Goal: Transaction & Acquisition: Purchase product/service

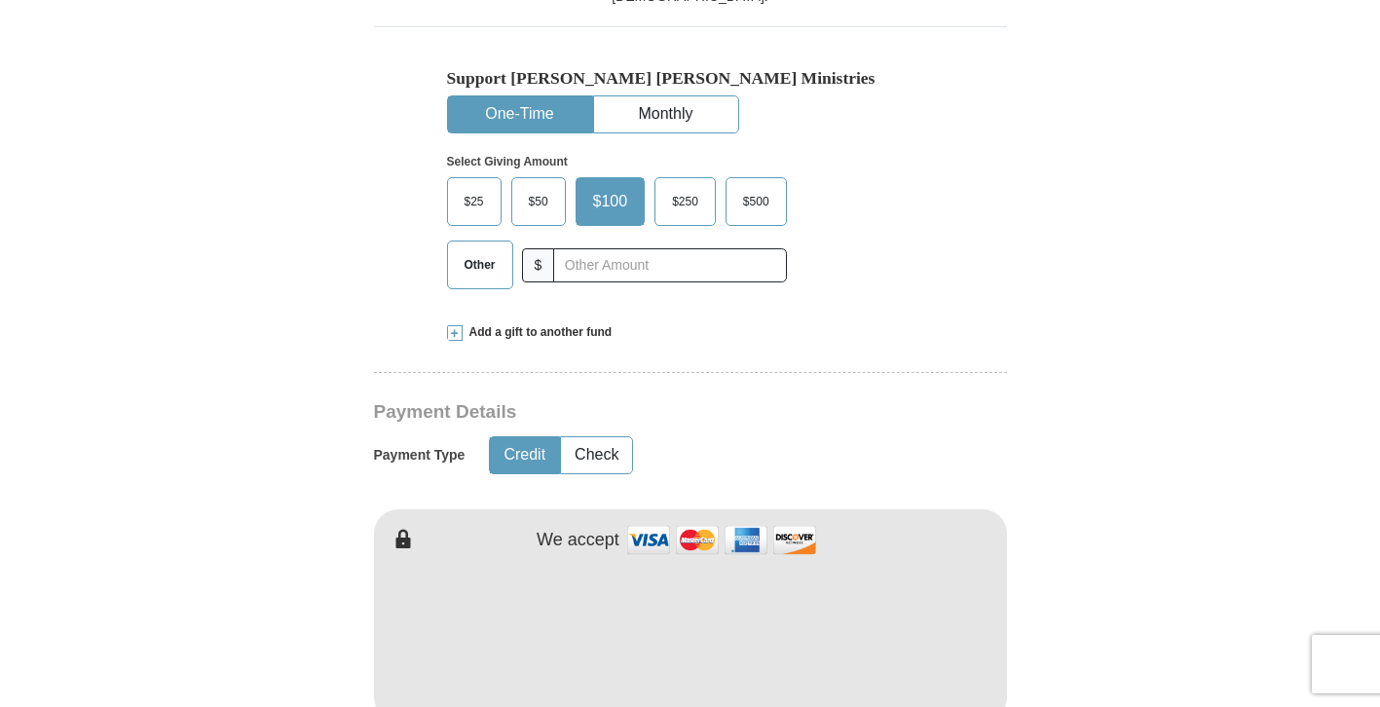
click at [552, 209] on span "$50" at bounding box center [538, 201] width 39 height 29
click at [0, 0] on input "$50" at bounding box center [0, 0] width 0 height 0
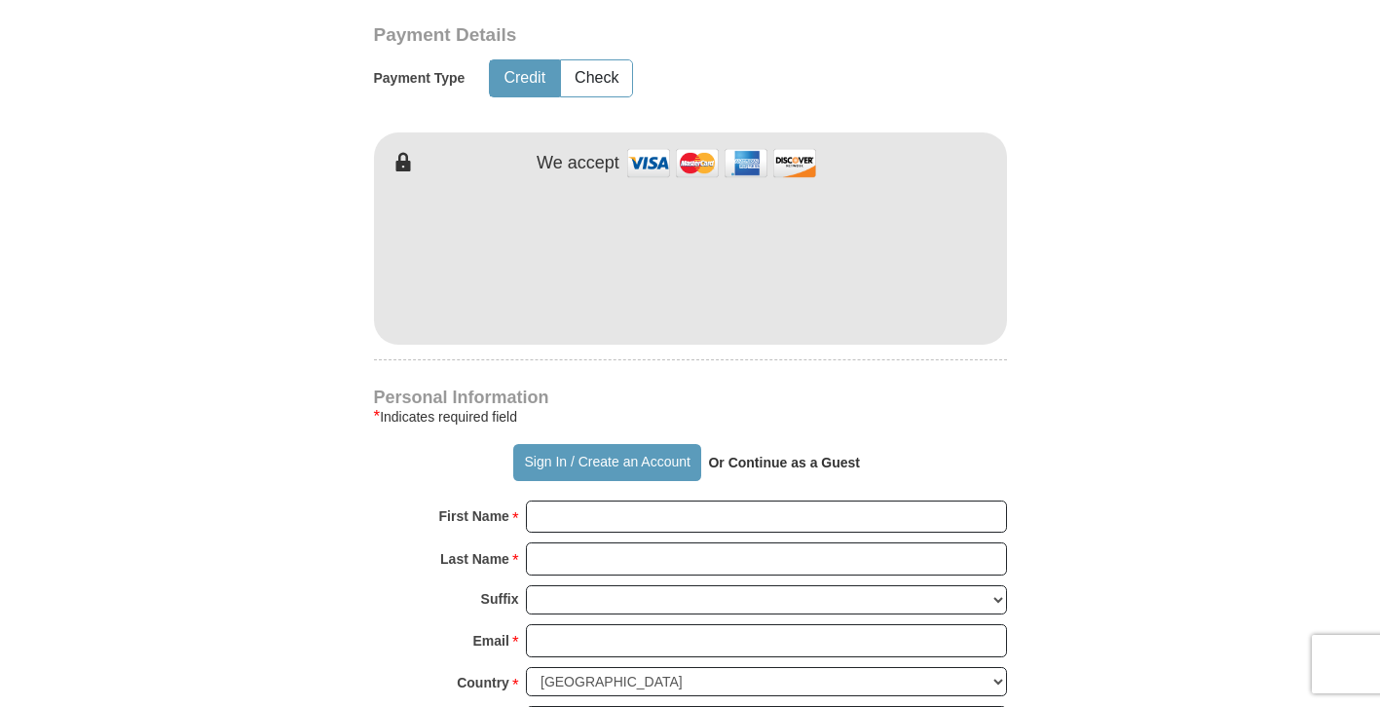
scroll to position [985, 0]
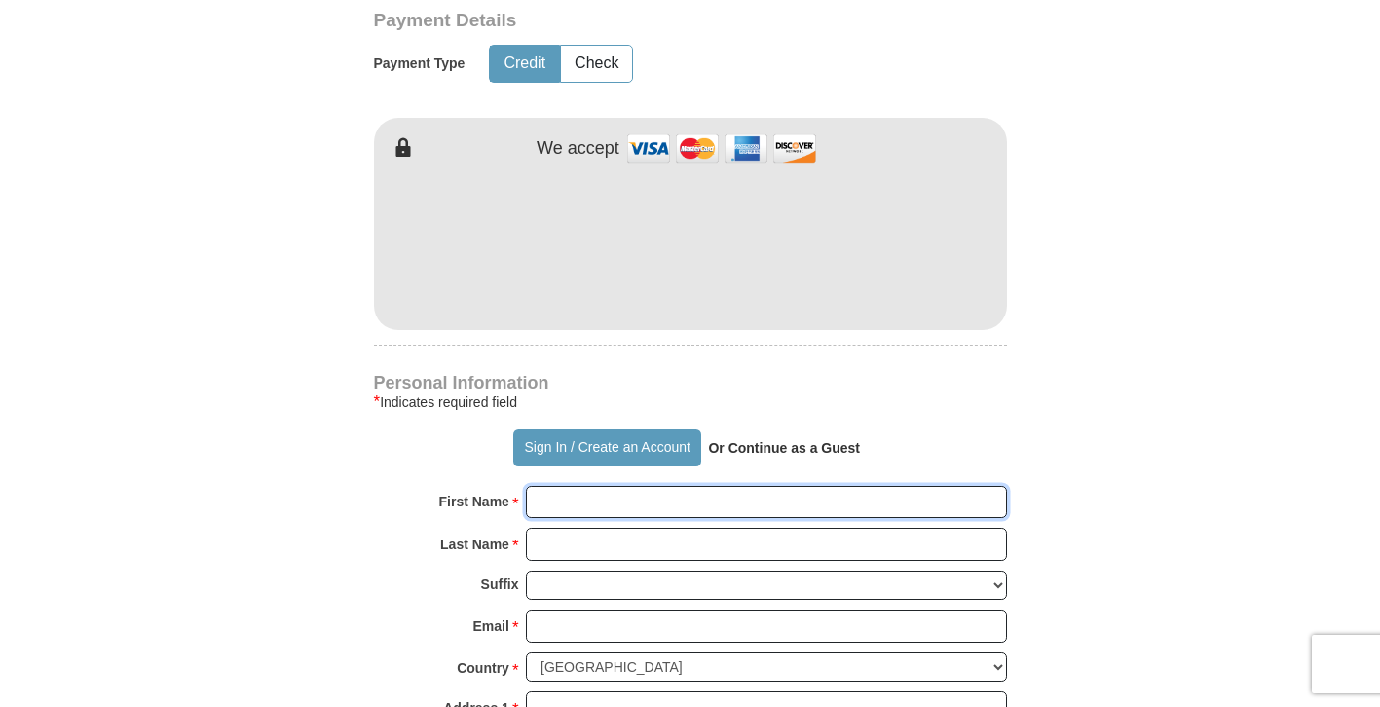
click at [565, 503] on input "First Name *" at bounding box center [766, 502] width 481 height 33
type input "[PERSON_NAME]"
click at [661, 550] on input "Last Name *" at bounding box center [766, 544] width 481 height 33
type input "Aworh"
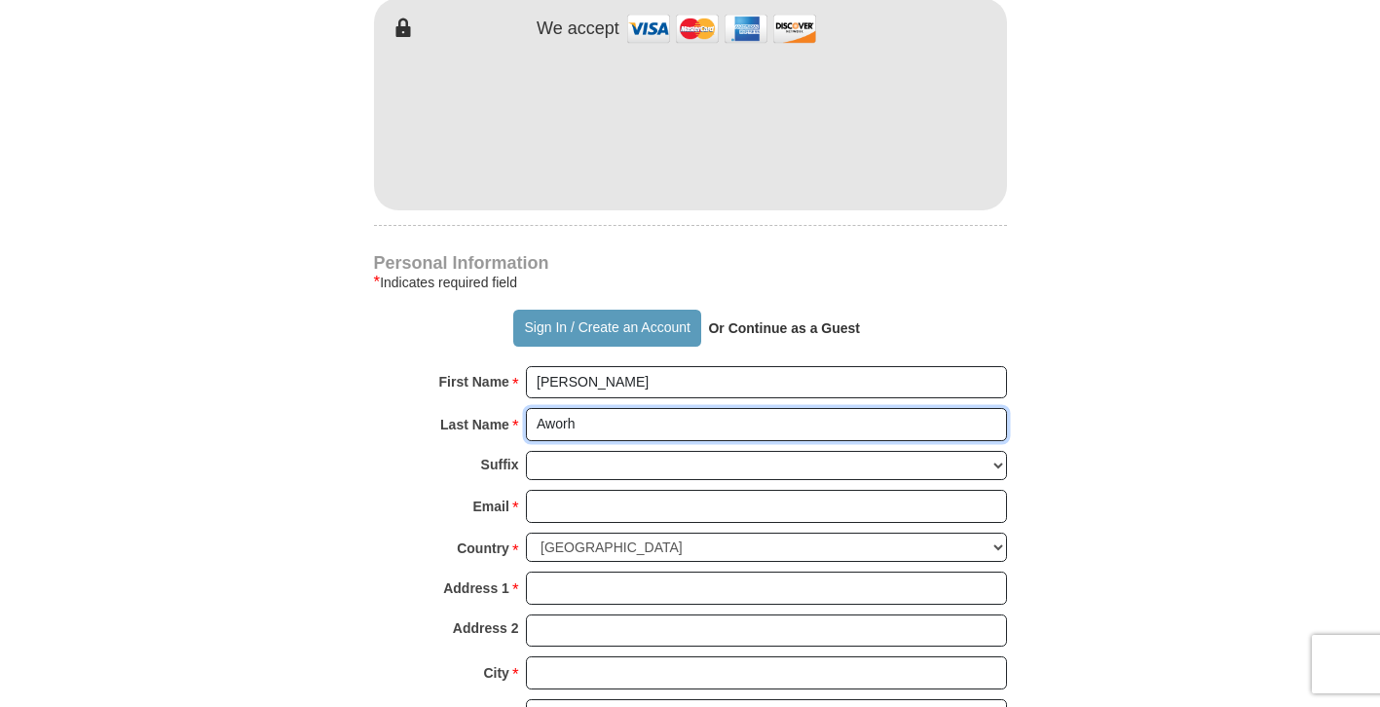
scroll to position [1316, 0]
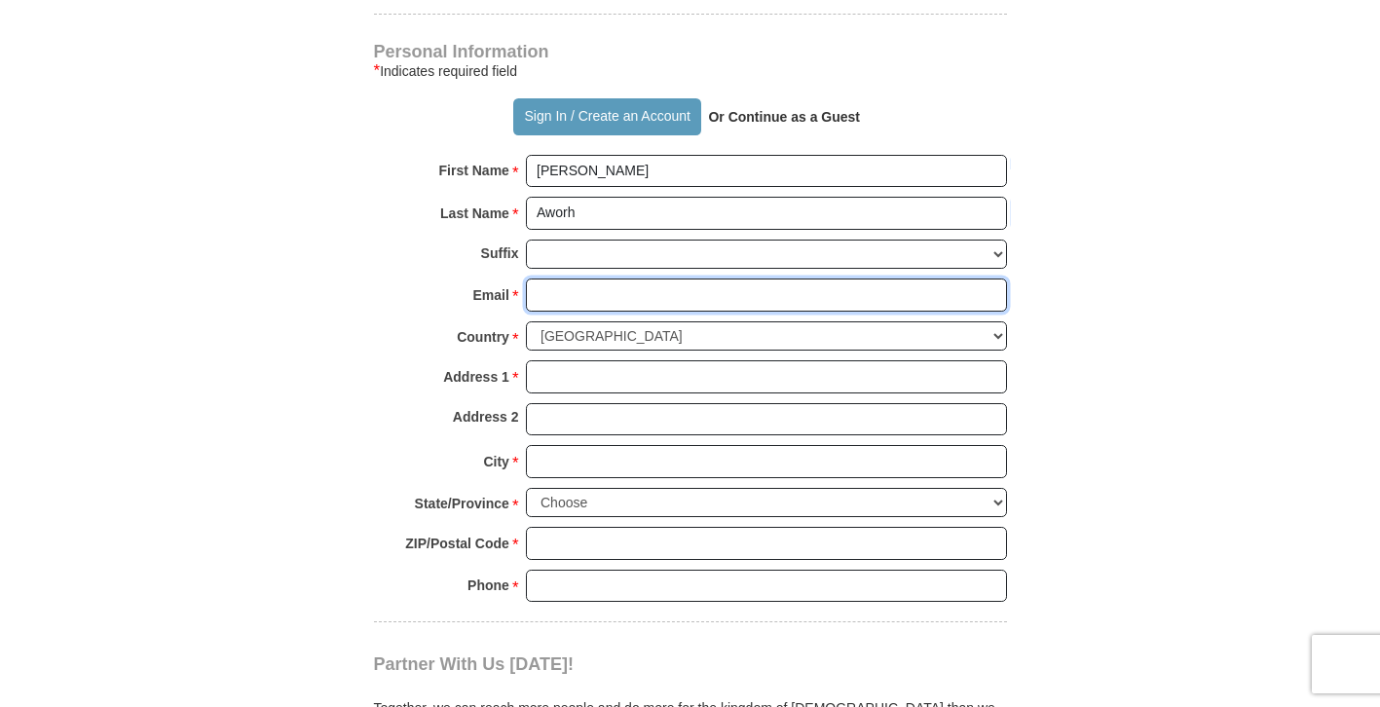
click at [609, 294] on input "Email *" at bounding box center [766, 295] width 481 height 33
type input "[EMAIL_ADDRESS][DOMAIN_NAME]"
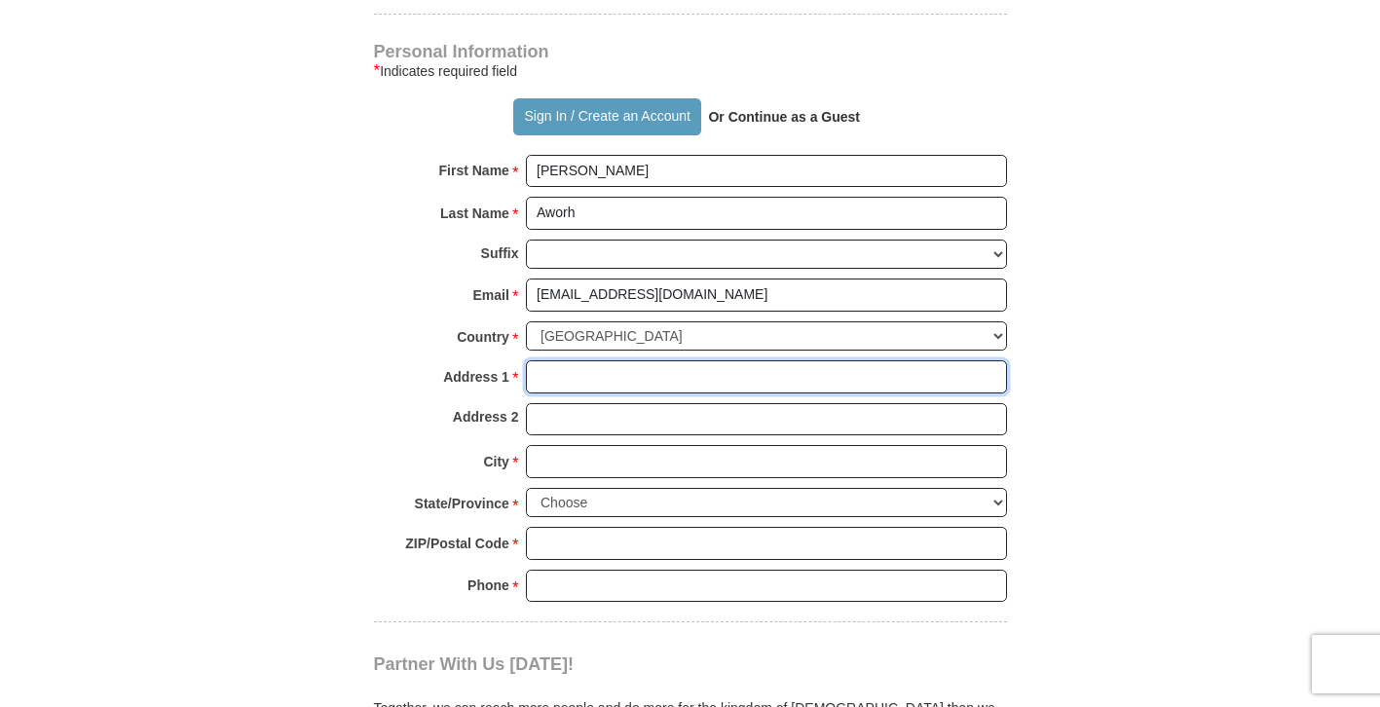
click at [675, 382] on input "Address 1 *" at bounding box center [766, 376] width 481 height 33
type input "[STREET_ADDRESS]"
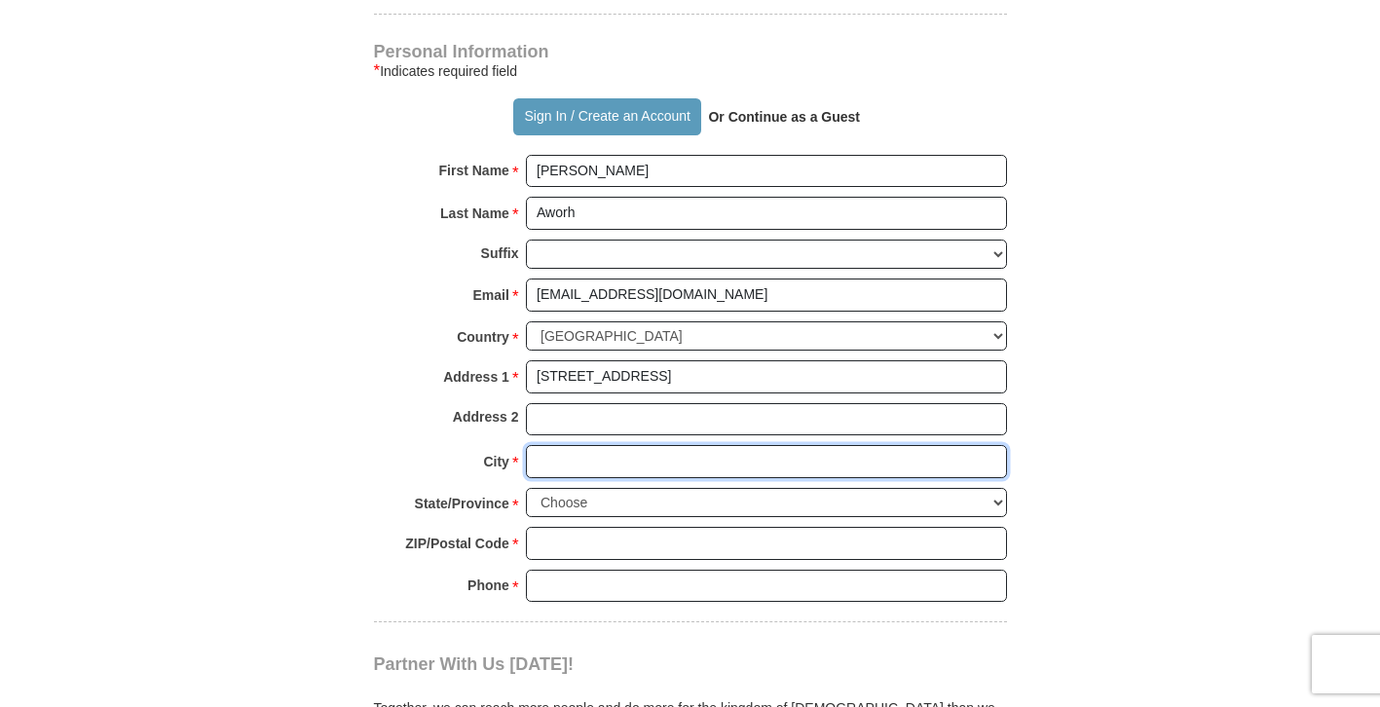
click at [665, 465] on input "City *" at bounding box center [766, 461] width 481 height 33
type input "Newport News"
click at [648, 508] on select "Choose [US_STATE] [US_STATE] [US_STATE] [US_STATE] [US_STATE] Armed Forces Amer…" at bounding box center [766, 503] width 481 height 30
select select "VA"
click at [526, 488] on select "Choose [US_STATE] [US_STATE] [US_STATE] [US_STATE] [US_STATE] Armed Forces Amer…" at bounding box center [766, 503] width 481 height 30
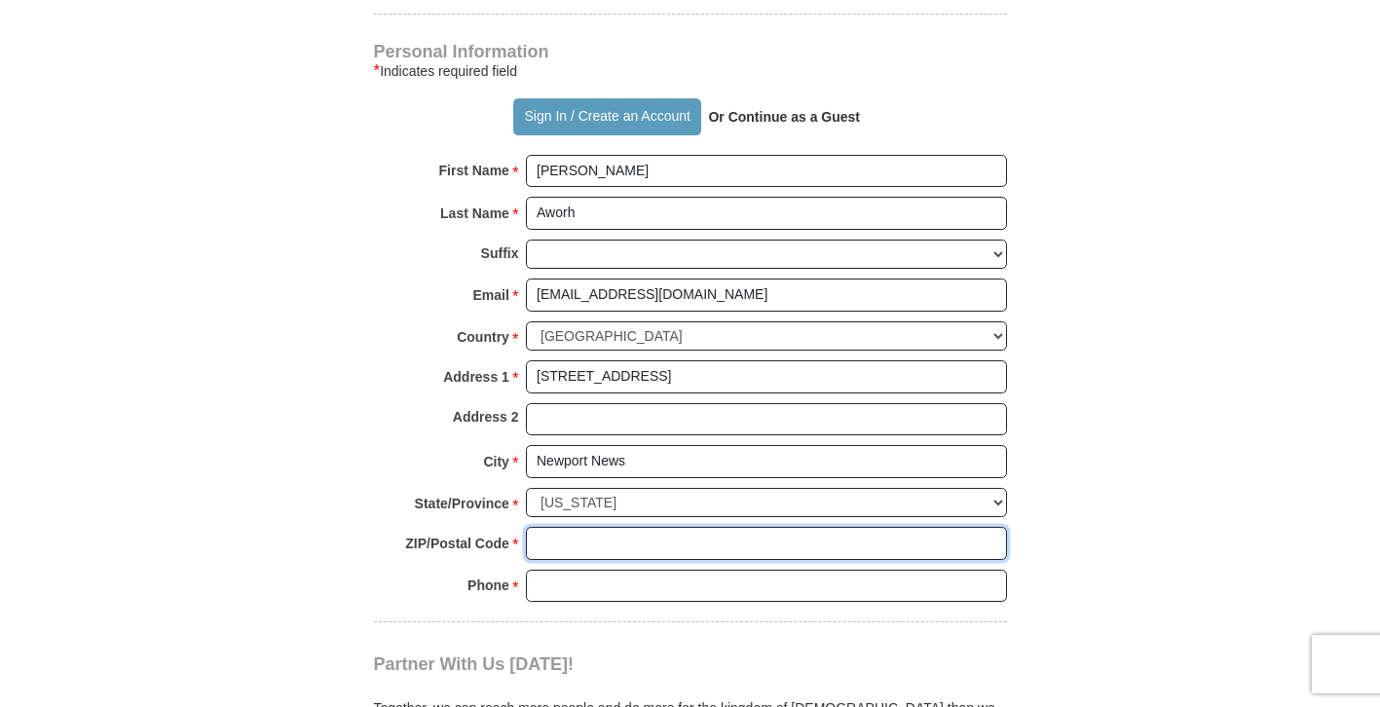
click at [596, 555] on input "ZIP/Postal Code *" at bounding box center [766, 543] width 481 height 33
type input "23608"
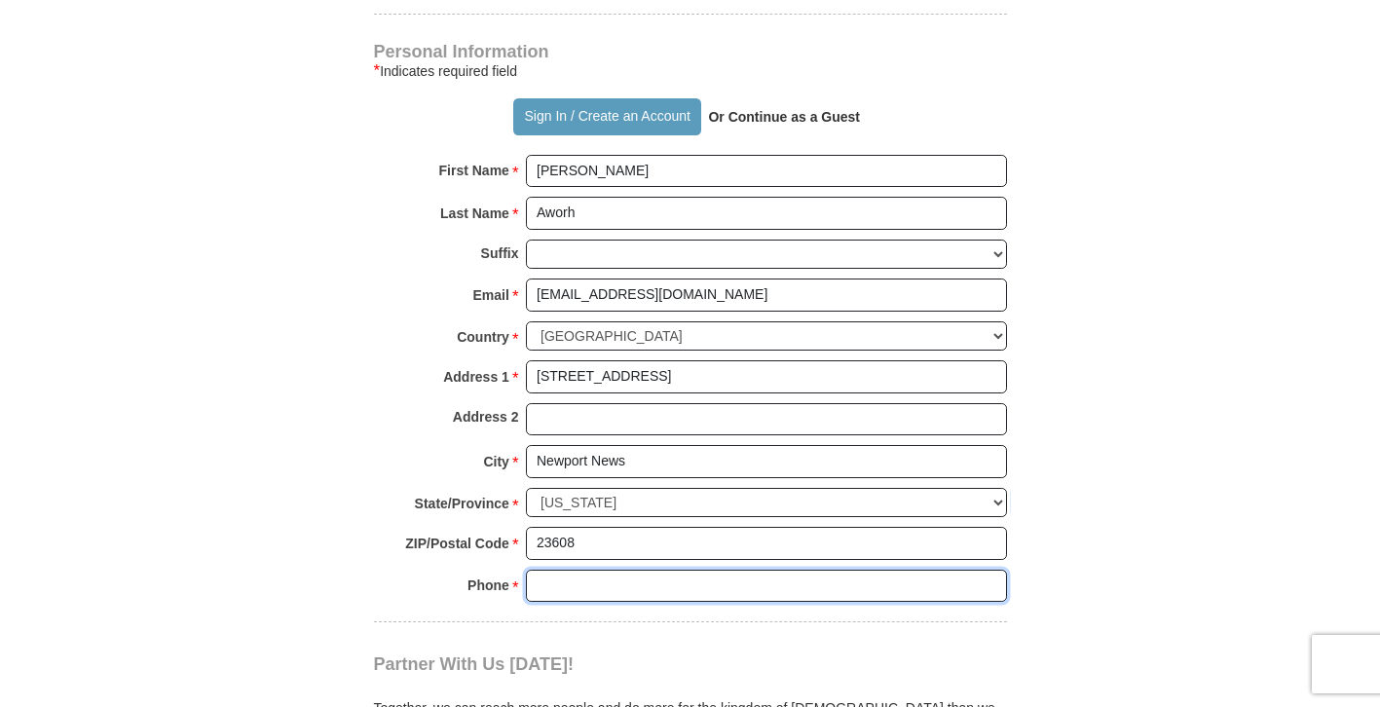
click at [659, 599] on input "Phone * *" at bounding box center [766, 586] width 481 height 33
type input "7579150708"
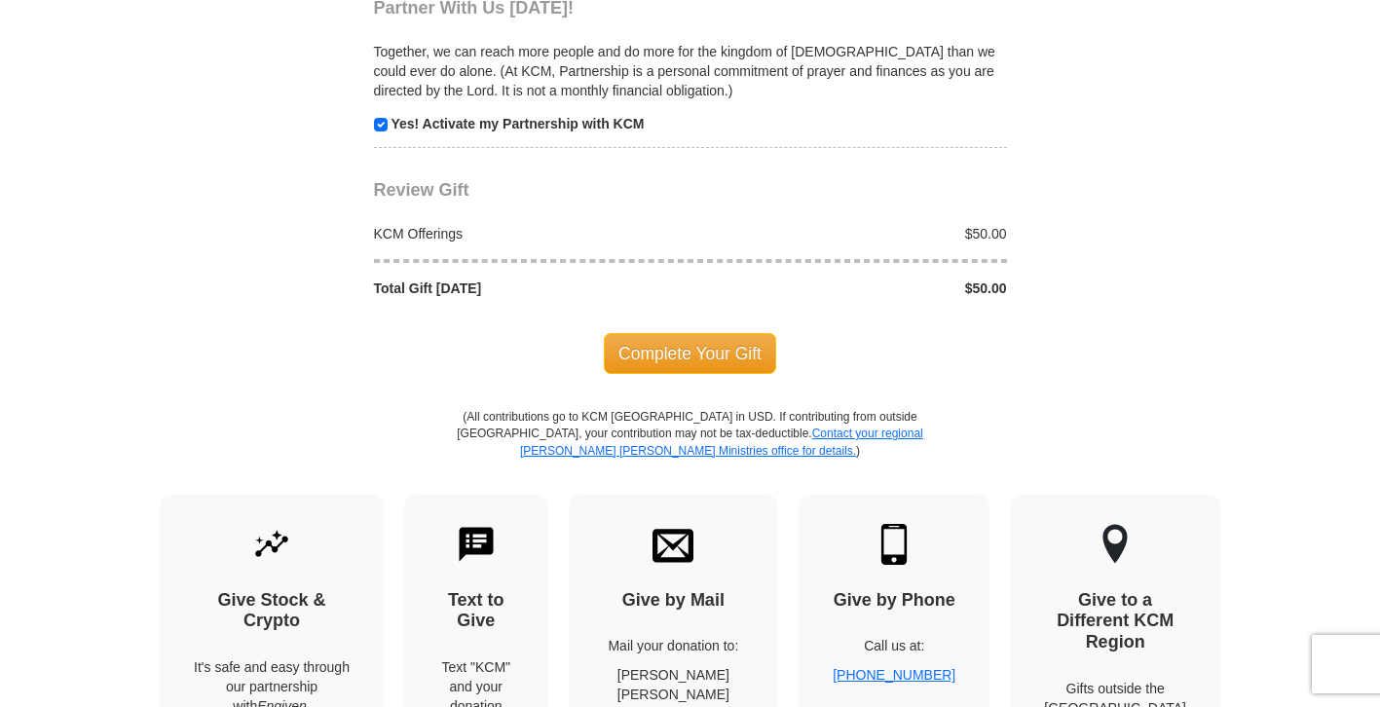
scroll to position [1801, 0]
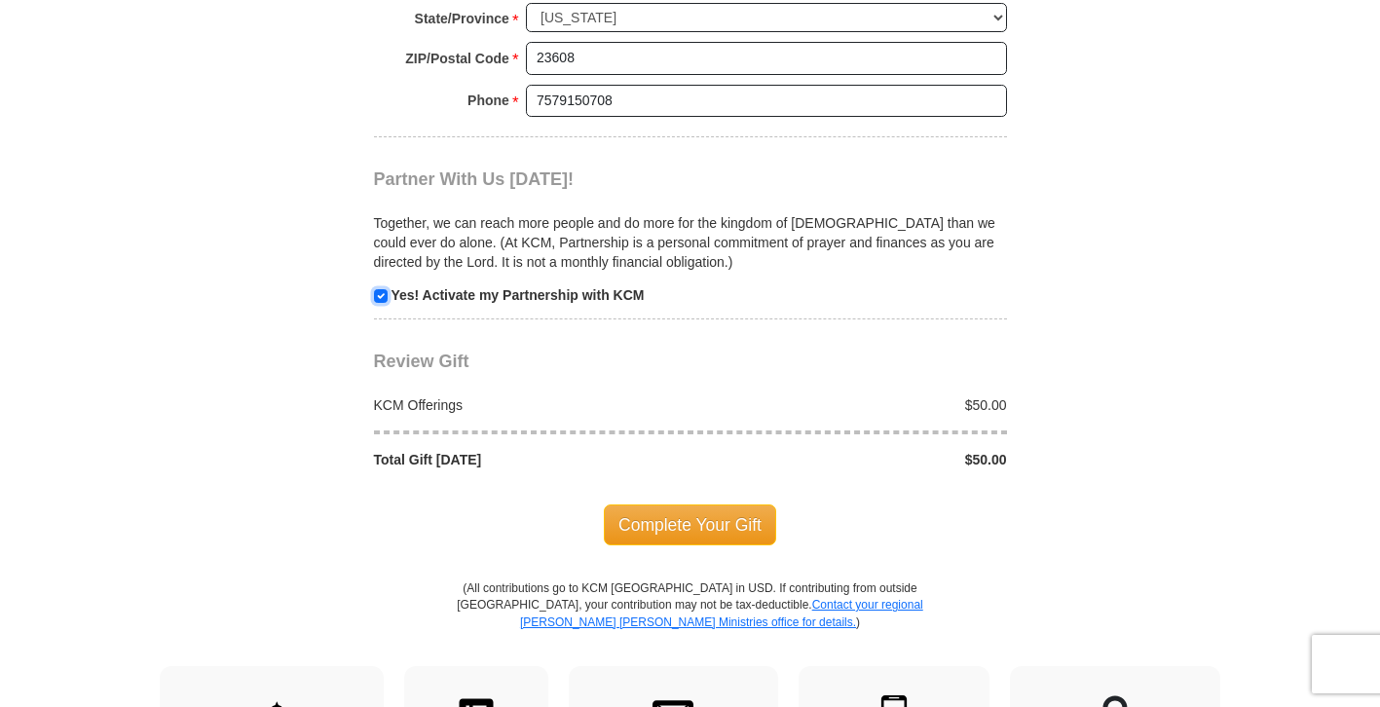
click at [382, 297] on input "checkbox" at bounding box center [381, 296] width 14 height 14
checkbox input "false"
click at [678, 542] on span "Complete Your Gift" at bounding box center [690, 524] width 172 height 41
